Goal: Transaction & Acquisition: Purchase product/service

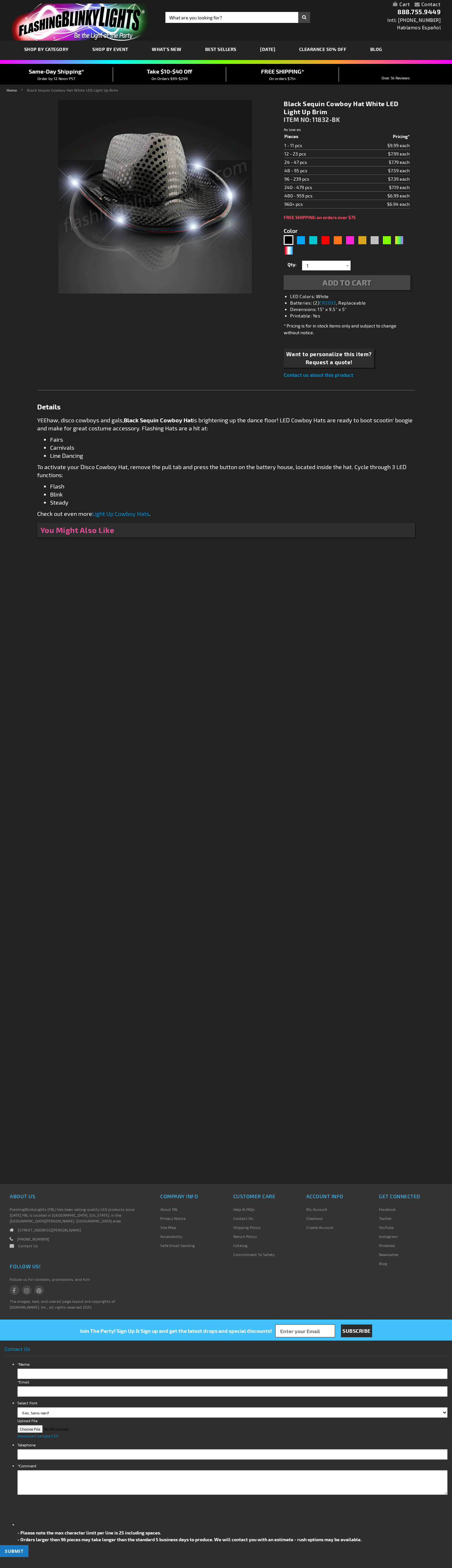
type input "5631"
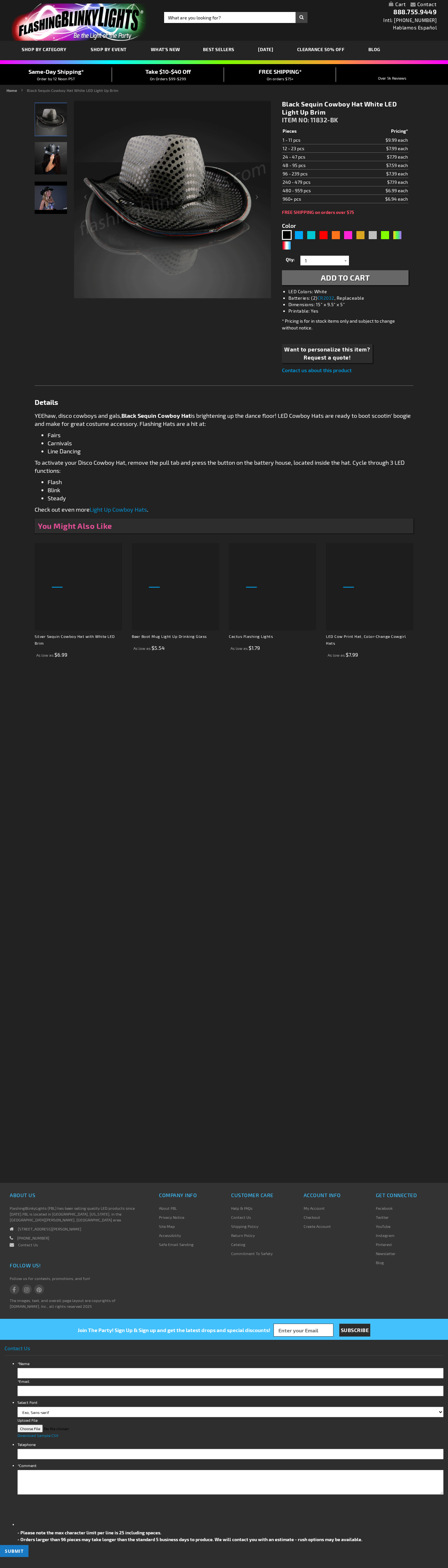
type input "5631"
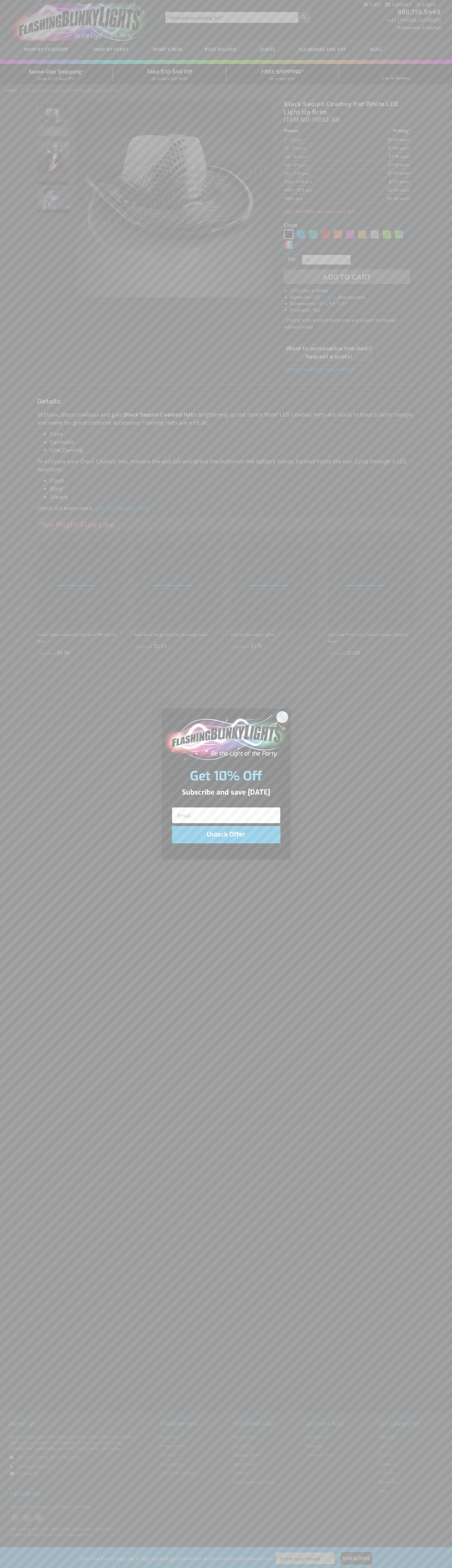
click at [282, 717] on icon "Close dialog" at bounding box center [281, 717] width 5 height 5
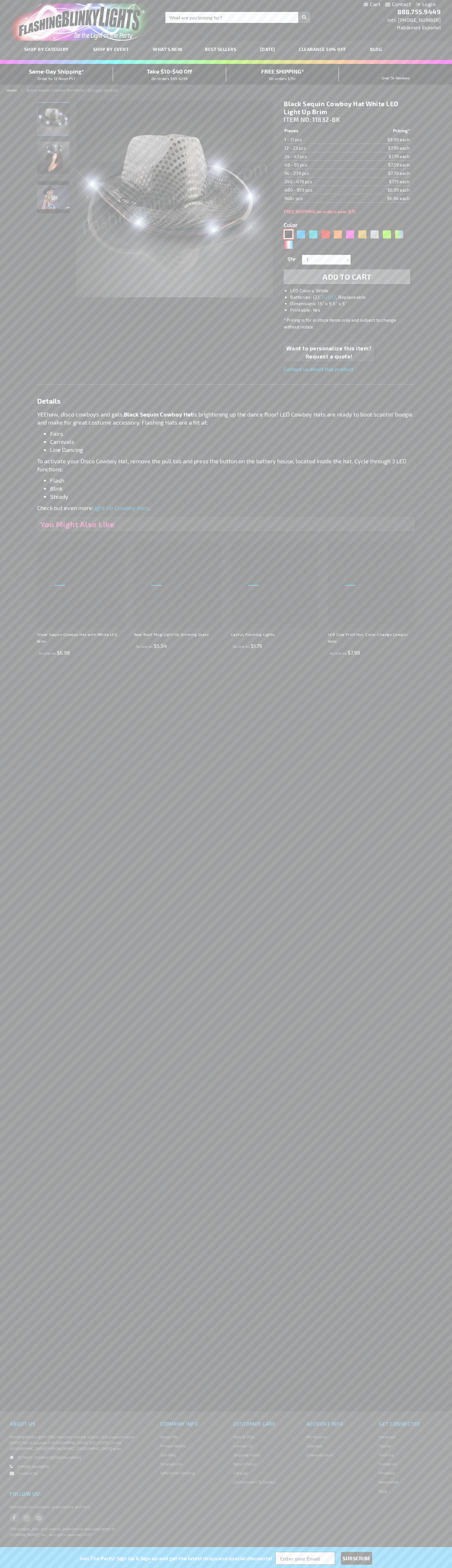
click at [289, 235] on div "Black" at bounding box center [288, 234] width 9 height 9
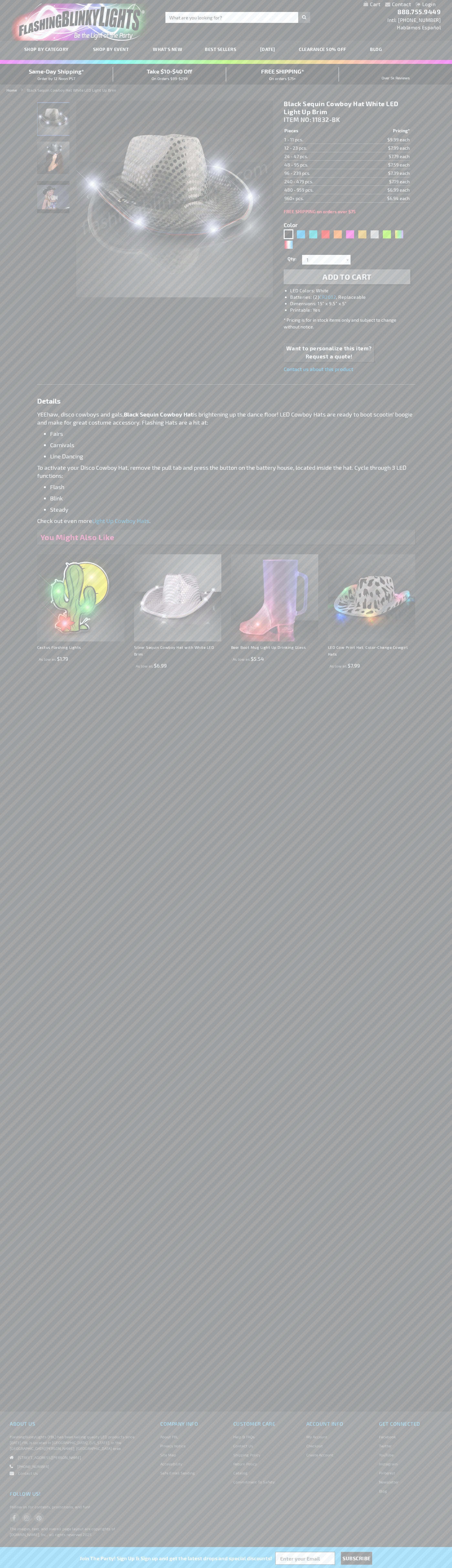
click at [347, 276] on span "Add to Cart" at bounding box center [346, 276] width 49 height 9
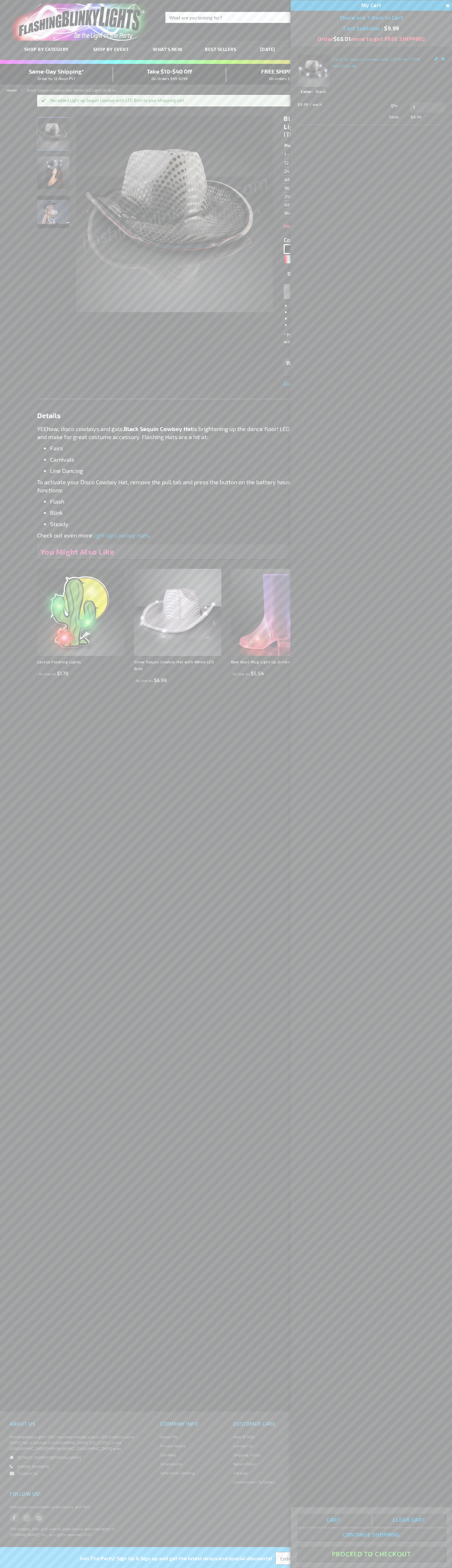
click at [371, 1554] on button "Proceed To Checkout" at bounding box center [370, 1554] width 148 height 15
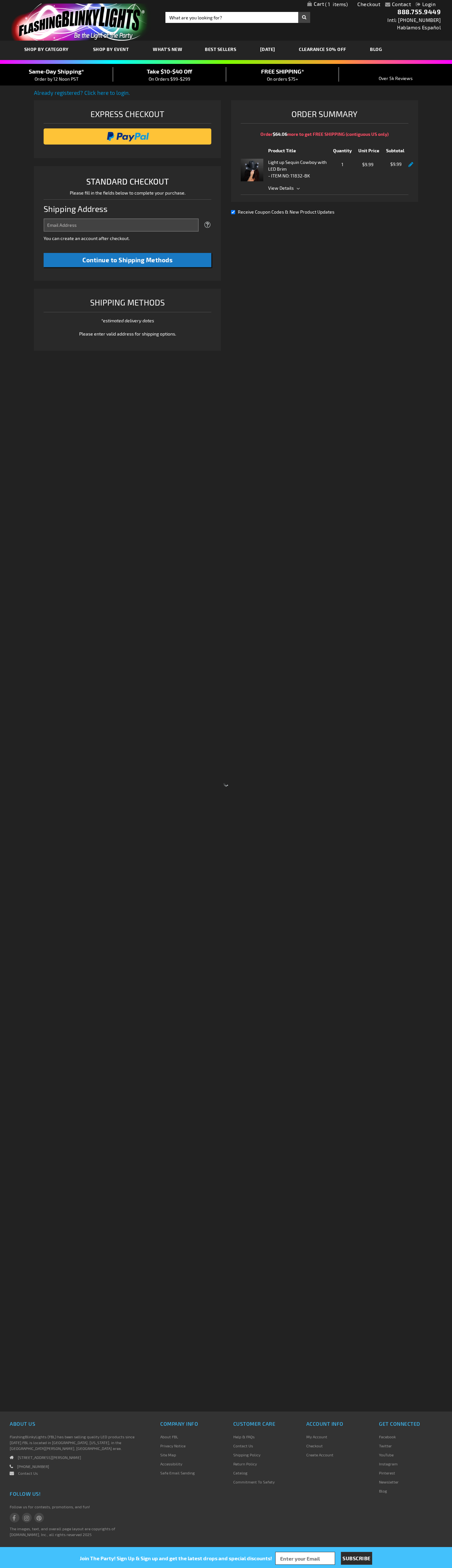
select select "US"
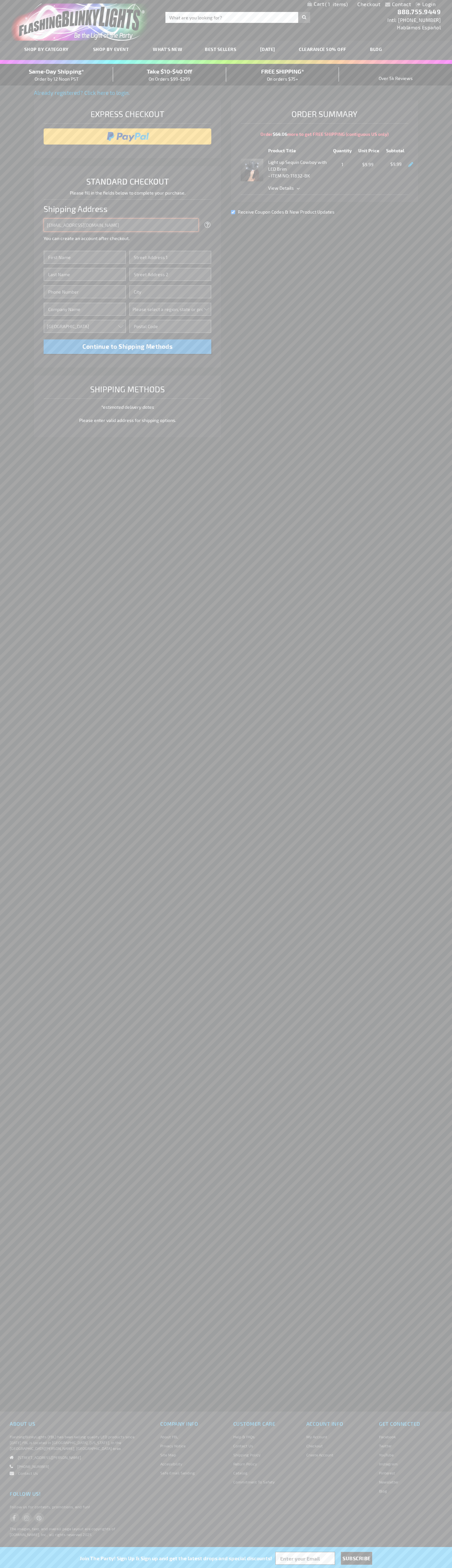
type input "johnsmith005@storebotmail.joonix.net"
type input "John"
type input "201 S. Division St. McKinley Towne Center"
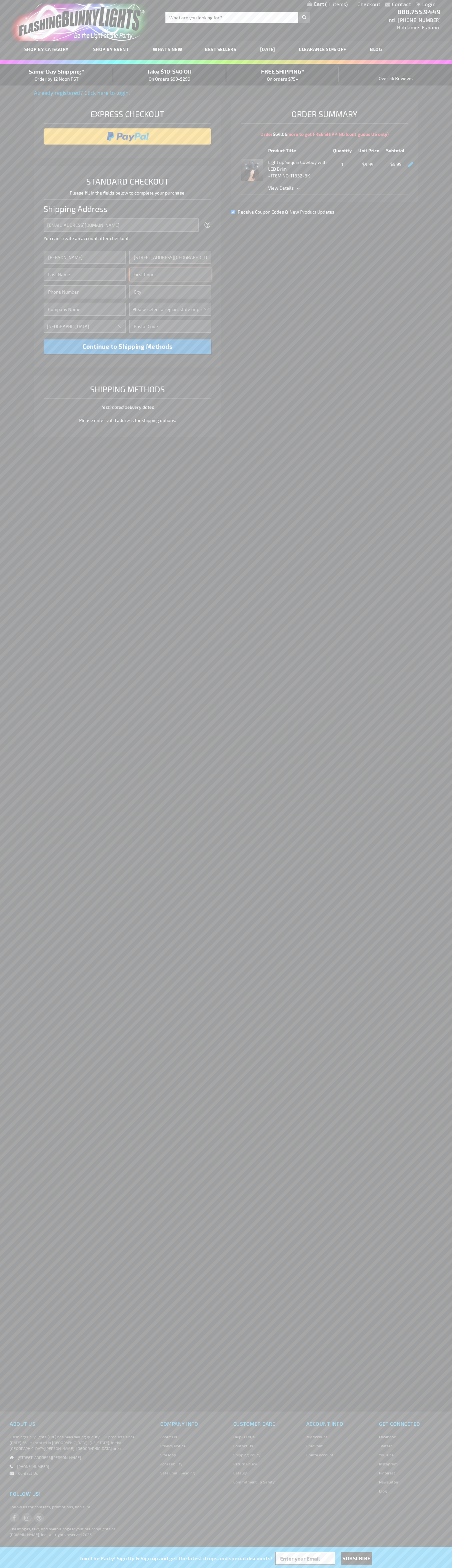
type input "First floor"
type input "ann arbor"
select select "33"
type input "48104"
type input "Smith"
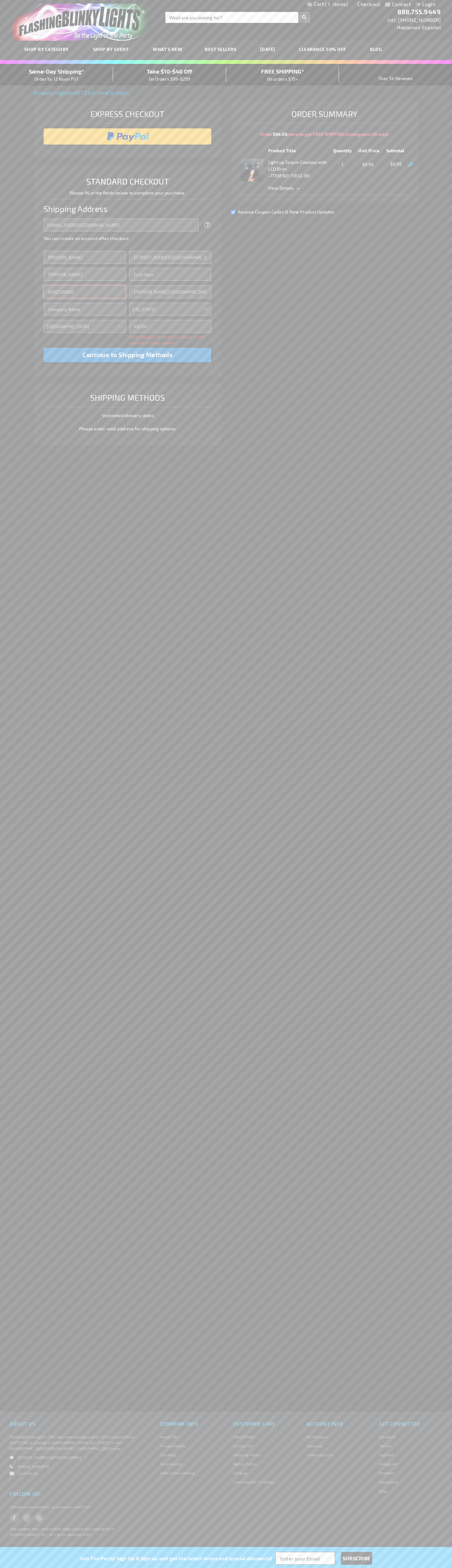
type input "6502530000"
type input "John Smith"
click at [57, 75] on div "Same-Day Shipping* Order by 12 Noon PST" at bounding box center [57, 74] width 113 height 15
click at [127, 136] on input "image" at bounding box center [127, 136] width 161 height 13
